Goal: Task Accomplishment & Management: Complete application form

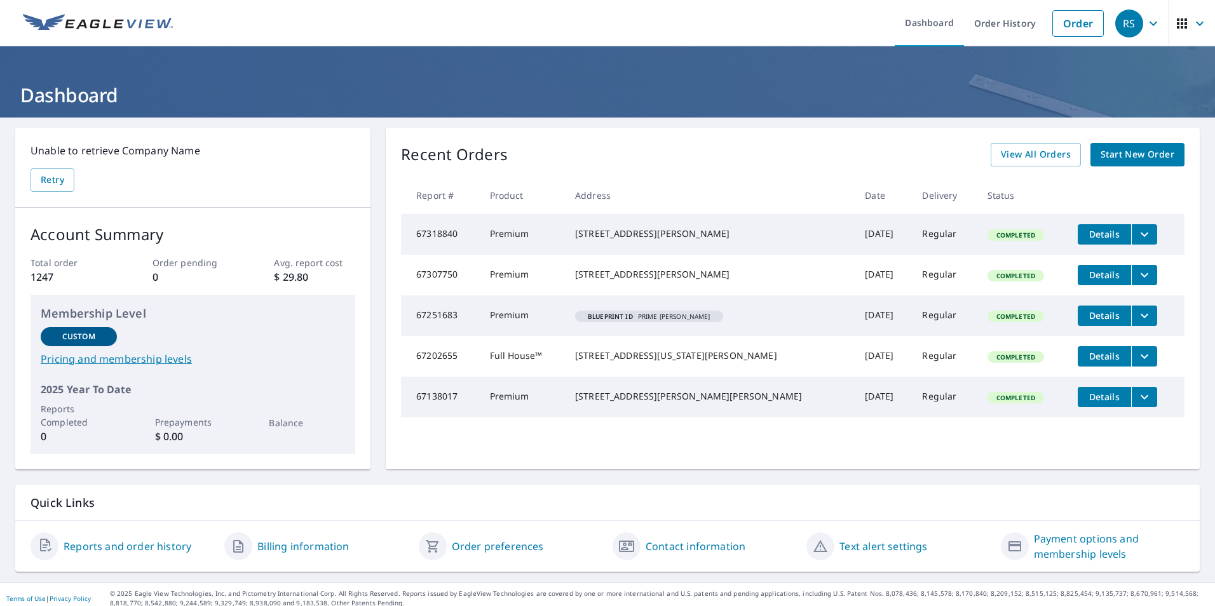
click at [1111, 156] on span "Start New Order" at bounding box center [1137, 155] width 74 height 16
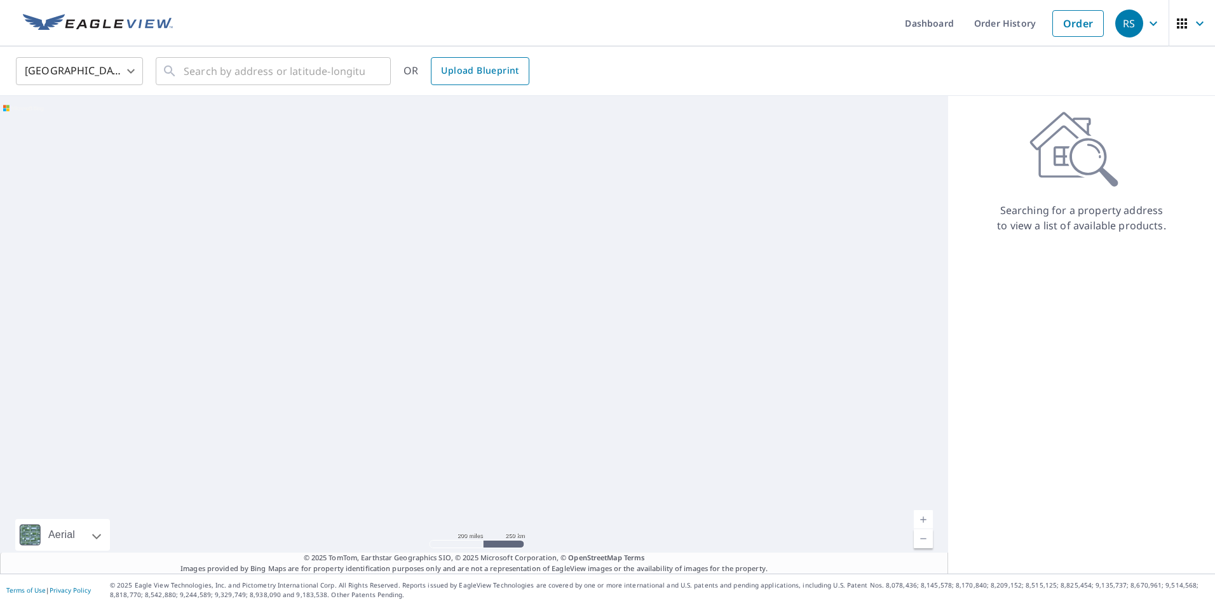
click at [483, 76] on span "Upload Blueprint" at bounding box center [480, 71] width 78 height 16
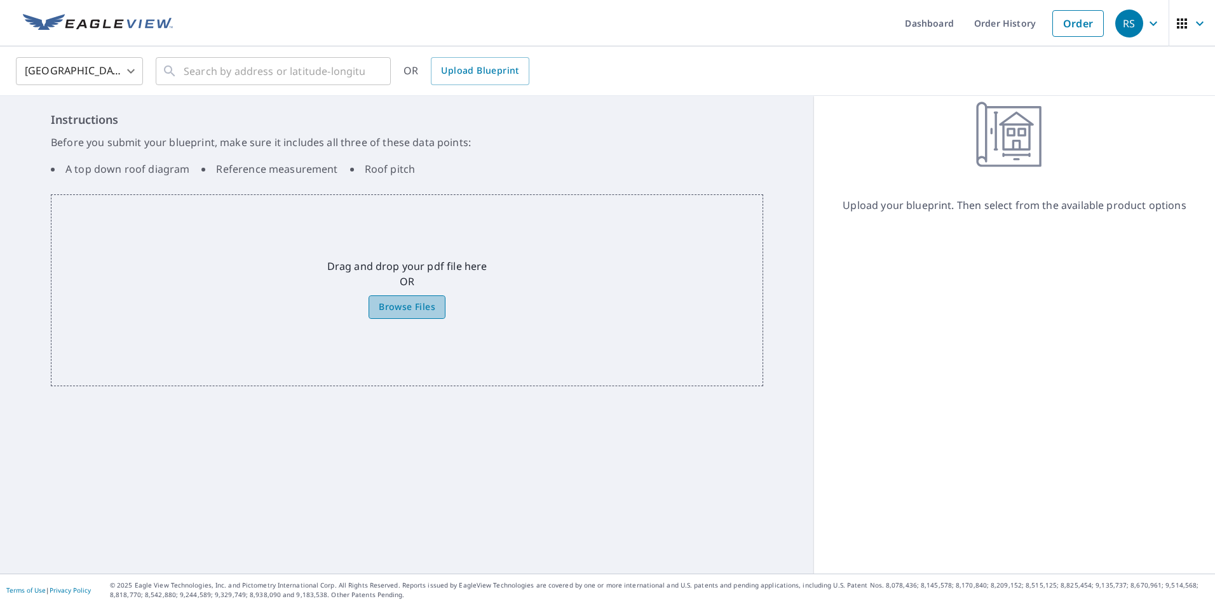
click at [408, 313] on span "Browse Files" at bounding box center [407, 307] width 57 height 16
click at [0, 0] on input "Browse Files" at bounding box center [0, 0] width 0 height 0
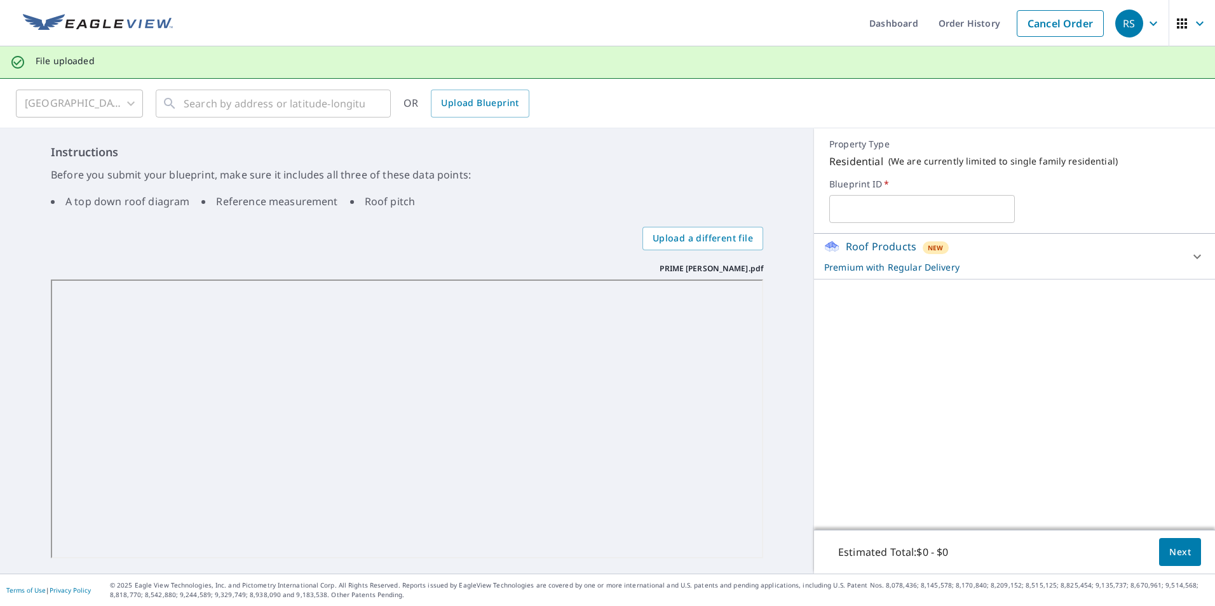
click at [842, 211] on input "text" at bounding box center [921, 209] width 185 height 36
type input "PRIME [PERSON_NAME]"
click at [1170, 549] on span "Next" at bounding box center [1180, 552] width 22 height 16
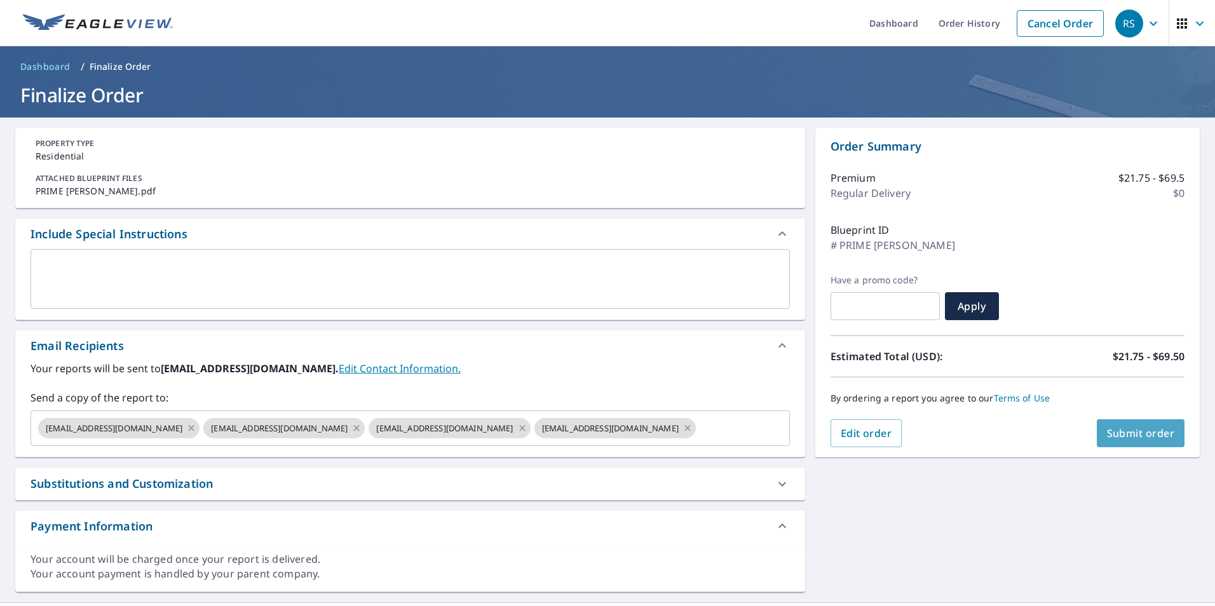
click at [1128, 431] on span "Submit order" at bounding box center [1141, 433] width 68 height 14
checkbox input "true"
